Goal: Find specific page/section: Find specific page/section

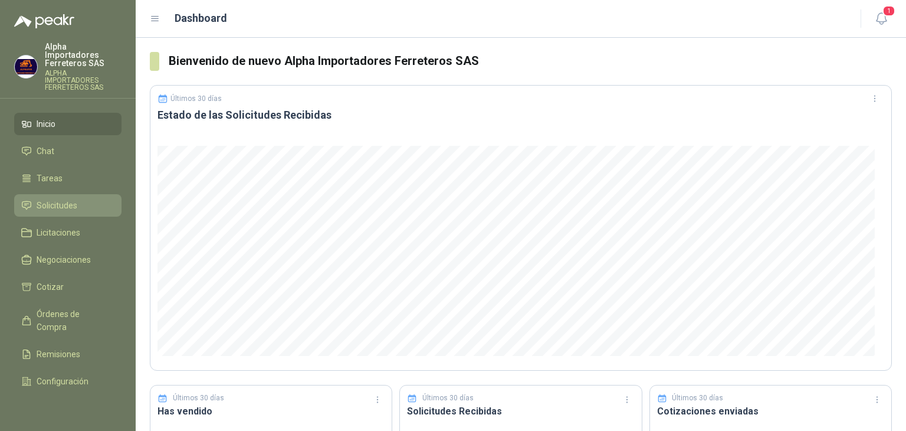
click at [55, 199] on span "Solicitudes" at bounding box center [57, 205] width 41 height 13
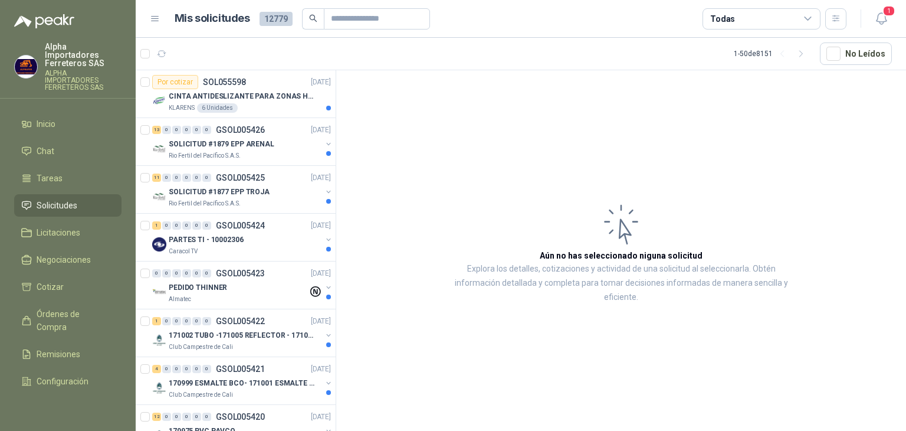
click at [758, 22] on div "Todas" at bounding box center [762, 18] width 118 height 21
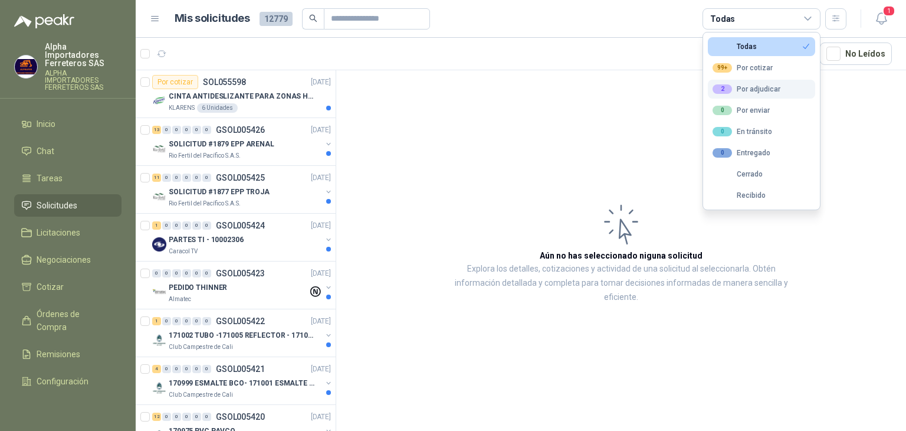
click at [737, 86] on div "2 Por adjudicar" at bounding box center [747, 88] width 68 height 9
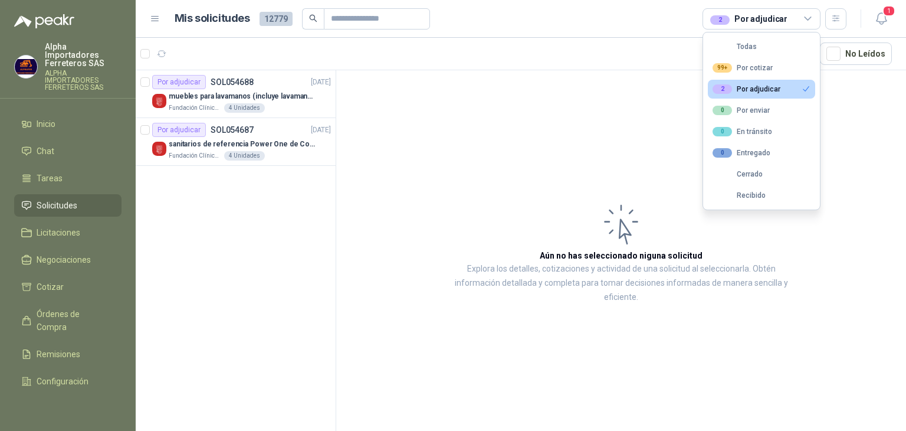
click at [786, 27] on div "2 Por adjudicar" at bounding box center [762, 18] width 118 height 21
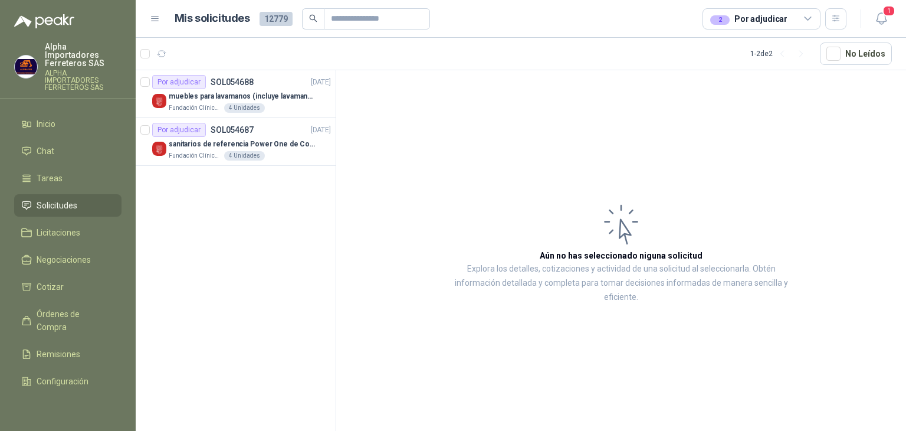
click at [781, 27] on div "2 Por adjudicar" at bounding box center [762, 18] width 118 height 21
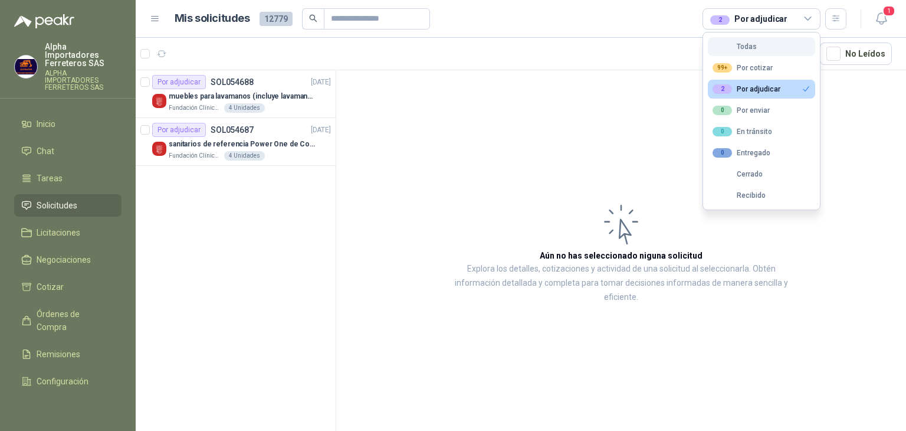
click at [720, 45] on div "Todas" at bounding box center [735, 46] width 44 height 8
